Goal: Book appointment/travel/reservation

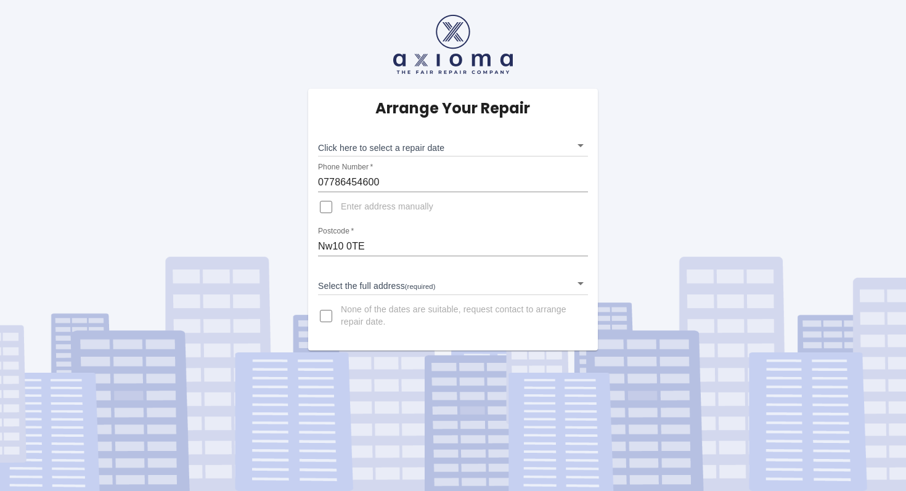
click at [439, 147] on body "Arrange Your Repair Click here to select a repair date ​ Phone Number   * 07786…" at bounding box center [453, 245] width 906 height 491
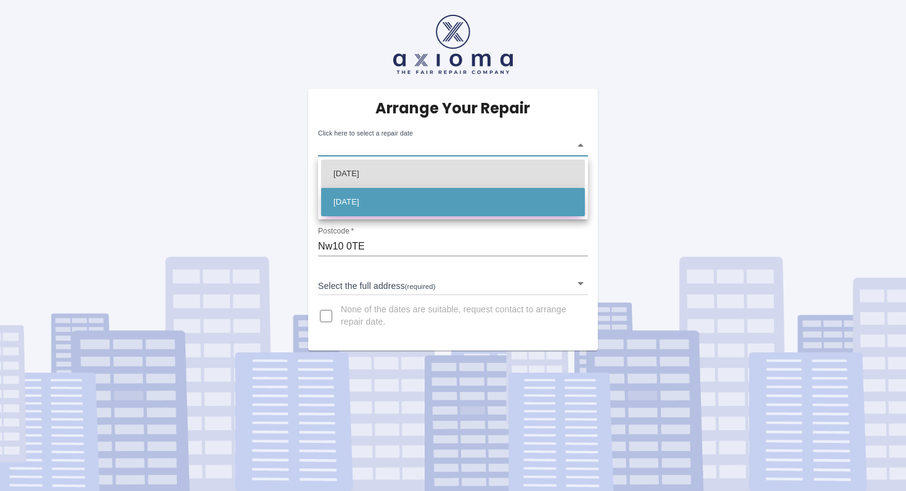
click at [461, 202] on li "[DATE]" at bounding box center [453, 202] width 264 height 28
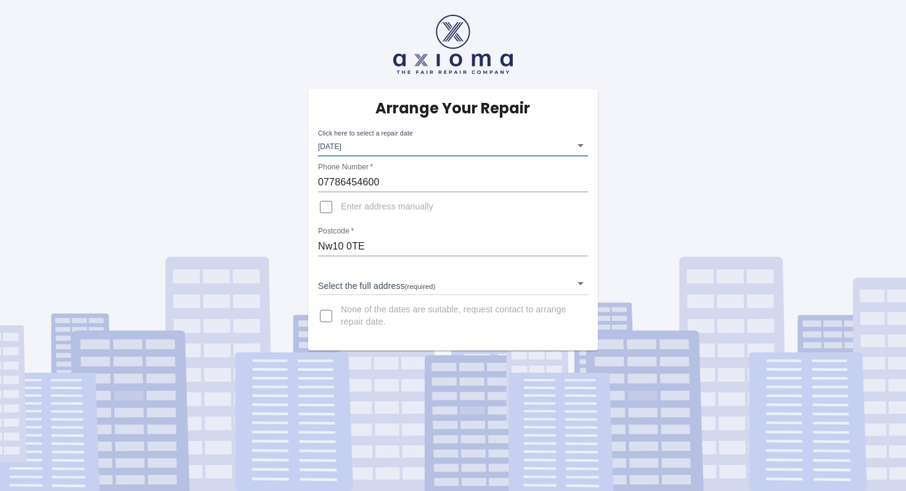
click at [419, 290] on body "Arrange Your Repair Click here to select a repair date [DATE] [DATE]T00:00:00.0…" at bounding box center [453, 245] width 906 height 491
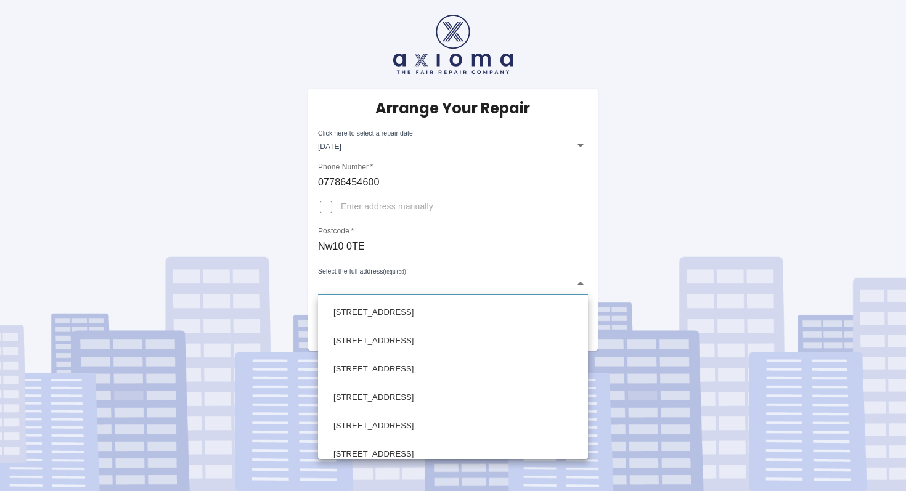
click at [474, 154] on div at bounding box center [453, 245] width 906 height 491
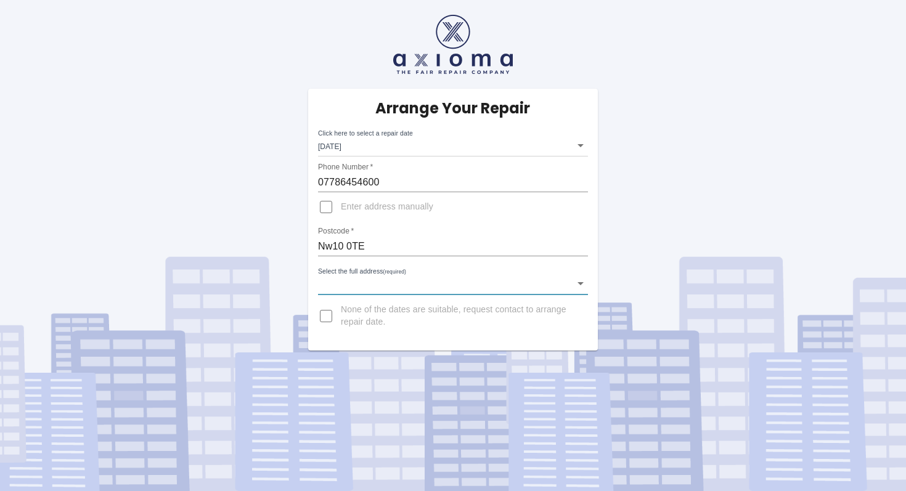
click at [432, 149] on body "Arrange Your Repair Click here to select a repair date [DATE] [DATE]T00:00:00.0…" at bounding box center [453, 245] width 906 height 491
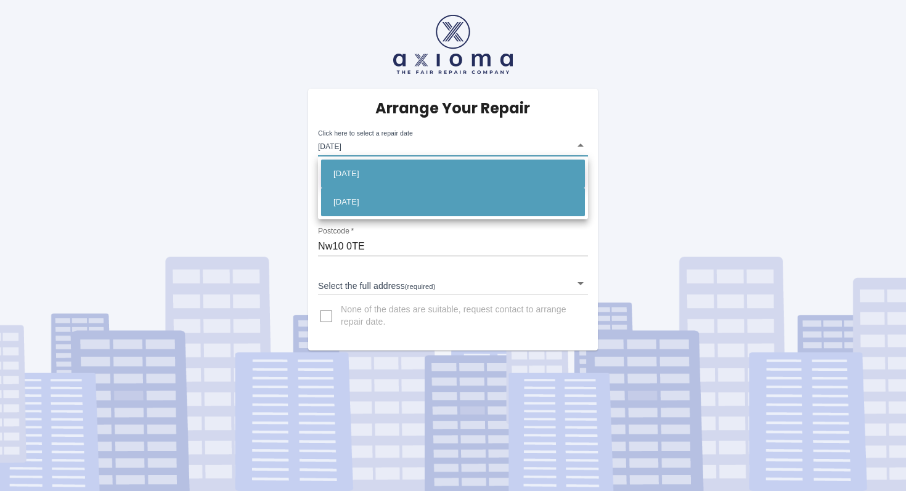
click at [399, 170] on li "[DATE]" at bounding box center [453, 174] width 264 height 28
type input "[DATE]T00:00:00.000Z"
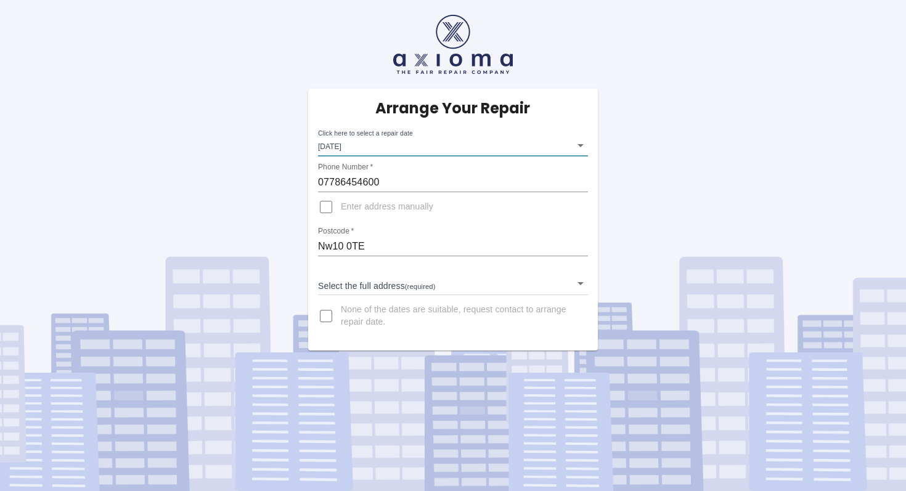
click at [388, 283] on body "Arrange Your Repair Click here to select a repair date [DATE] [DATE]T00:00:00.0…" at bounding box center [453, 245] width 906 height 491
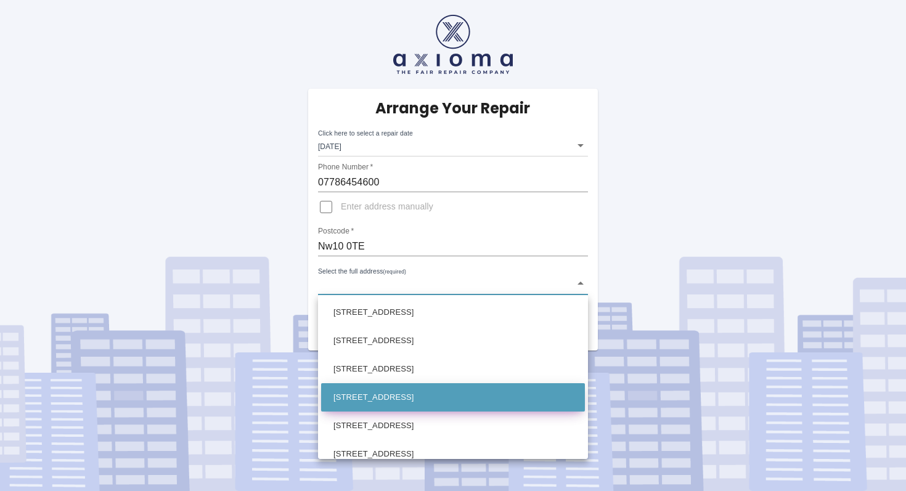
scroll to position [97, 0]
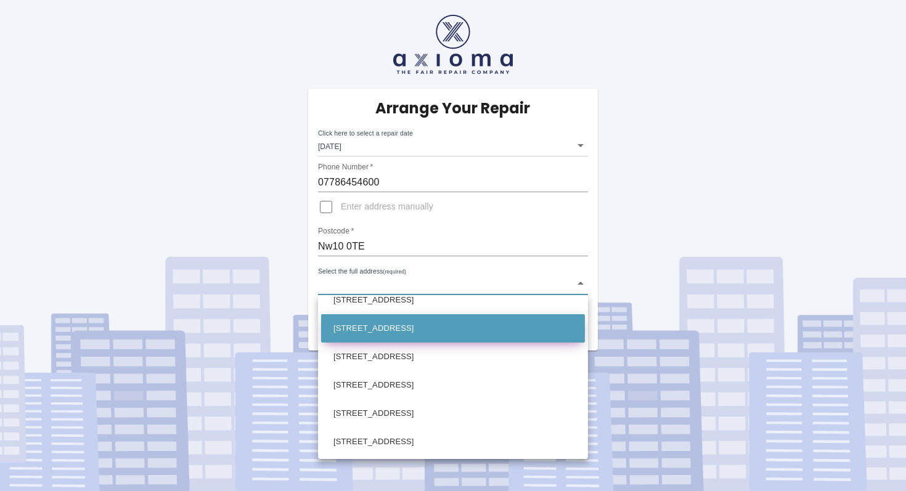
click at [403, 341] on li "[STREET_ADDRESS]" at bounding box center [453, 328] width 264 height 28
type input "[STREET_ADDRESS]"
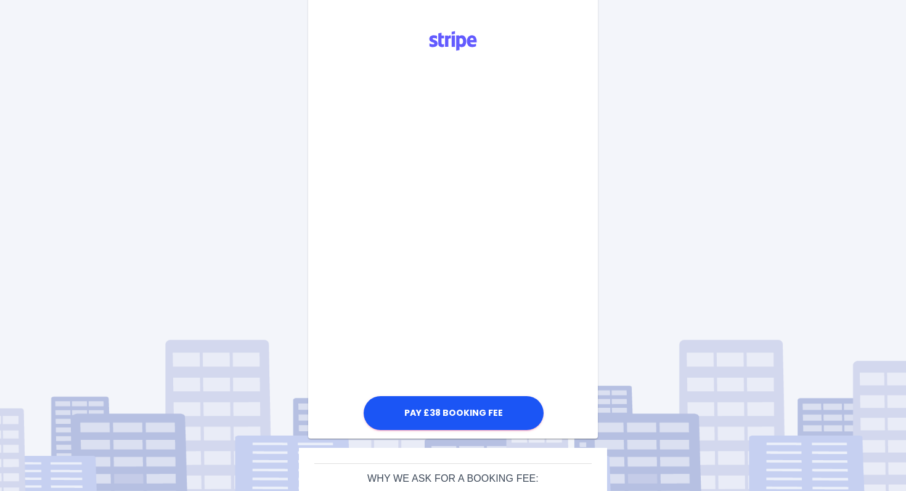
scroll to position [420, 0]
